Goal: Information Seeking & Learning: Find specific fact

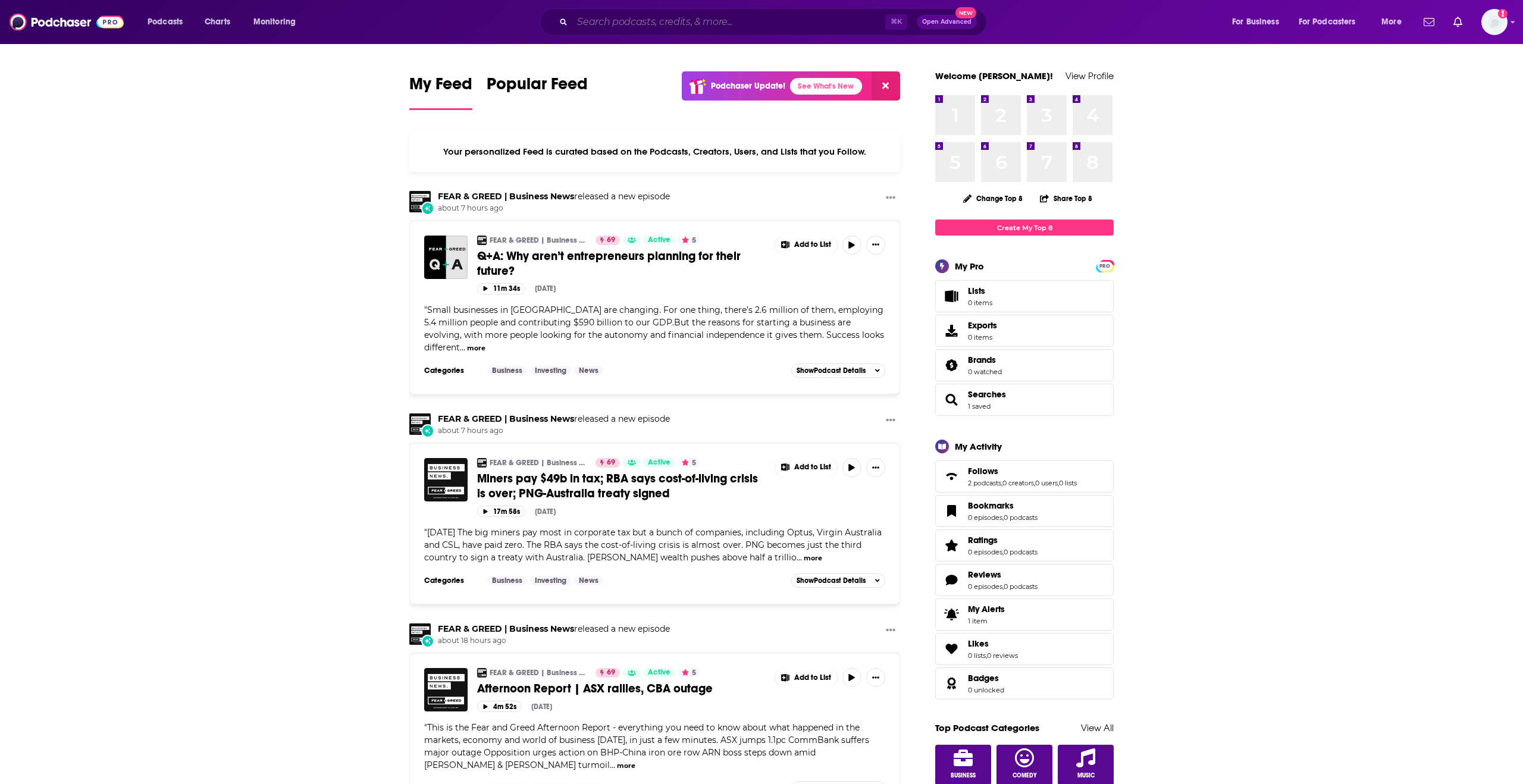
click at [697, 16] on input "Search podcasts, credits, & more..." at bounding box center [729, 22] width 313 height 19
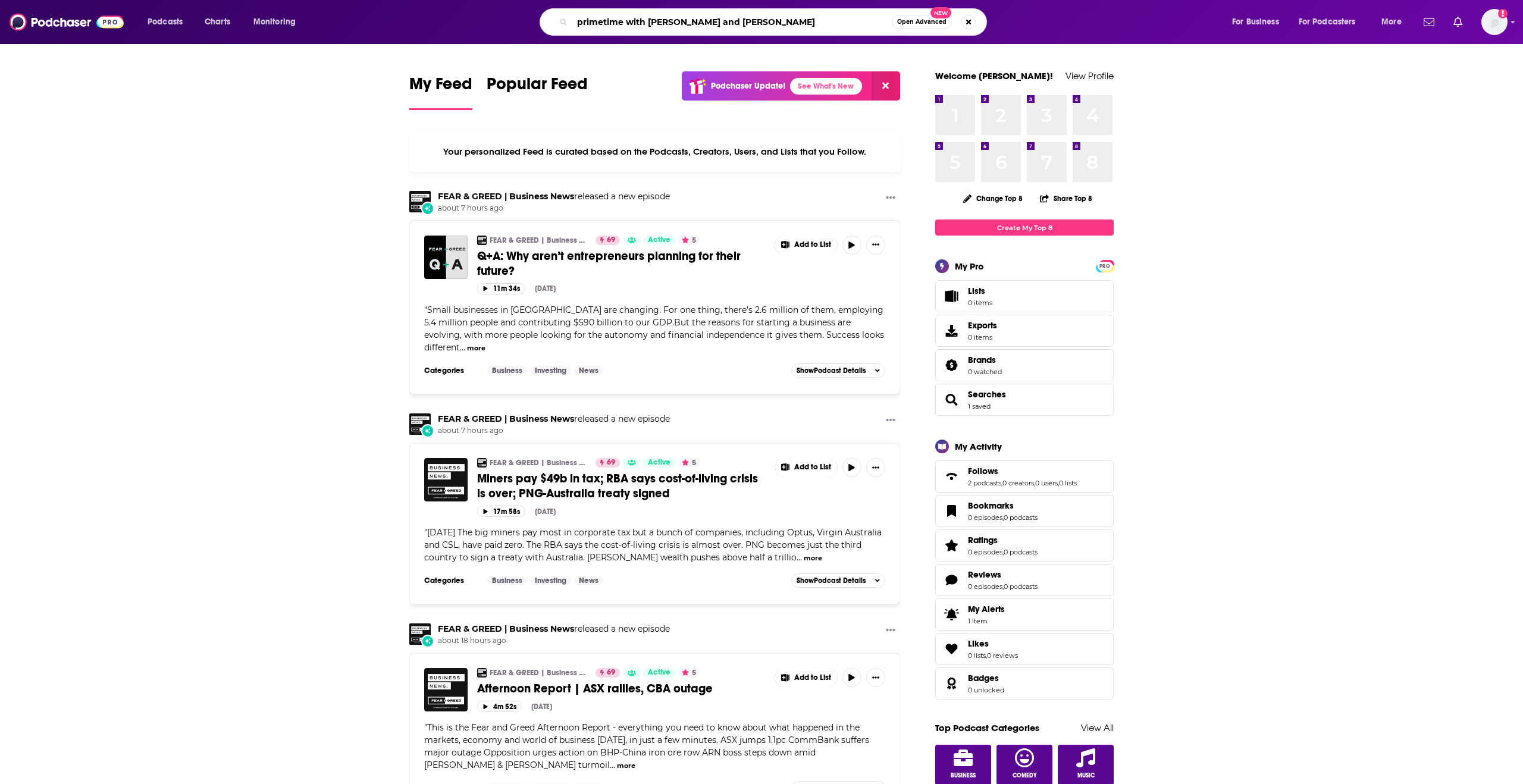
type input "primetime with [PERSON_NAME] and [PERSON_NAME]"
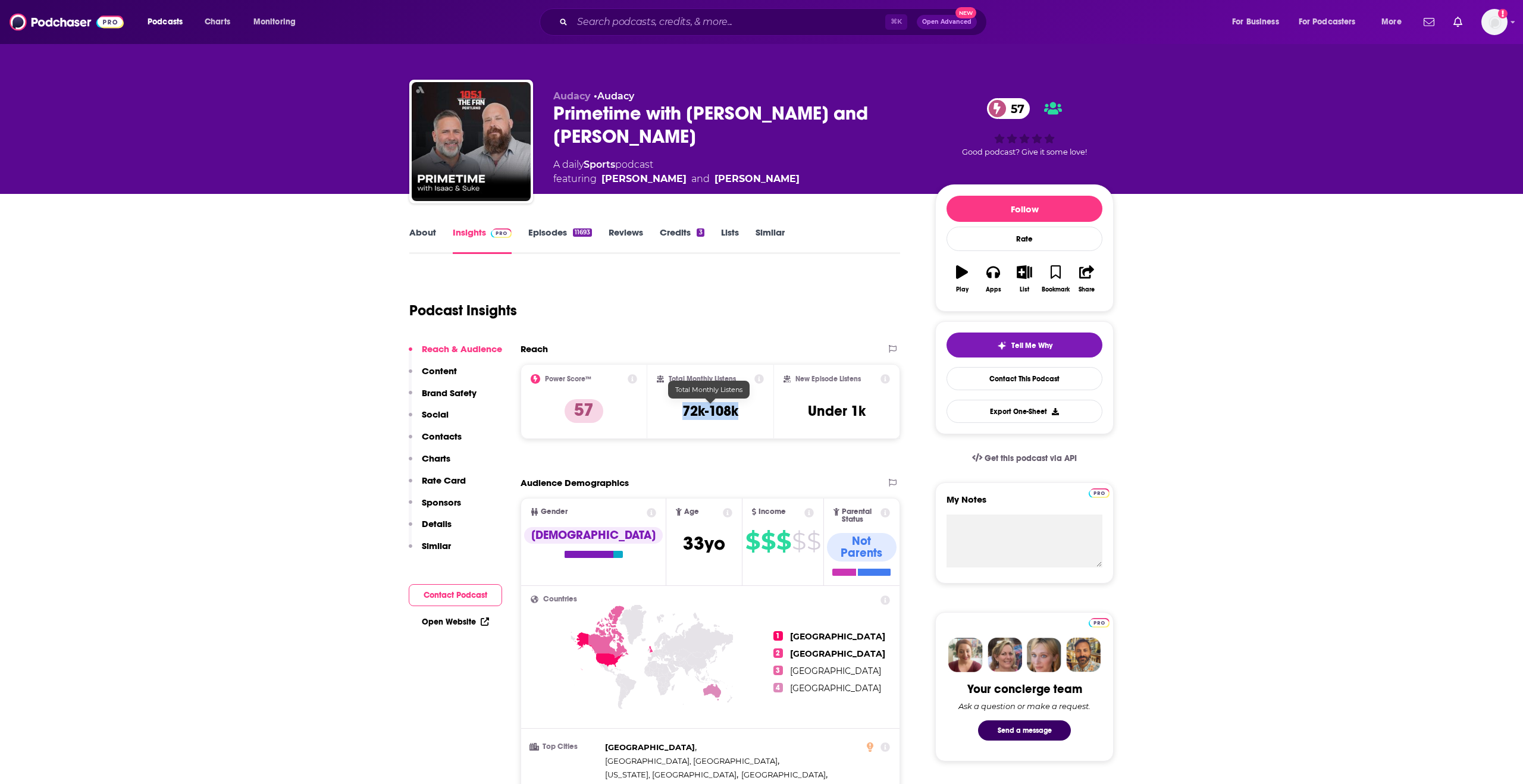
drag, startPoint x: 704, startPoint y: 408, endPoint x: 766, endPoint y: 415, distance: 62.4
click at [766, 415] on div "Total Monthly Listens 72k-108k" at bounding box center [710, 402] width 126 height 75
copy h3 "72k-108k"
